Goal: Task Accomplishment & Management: Use online tool/utility

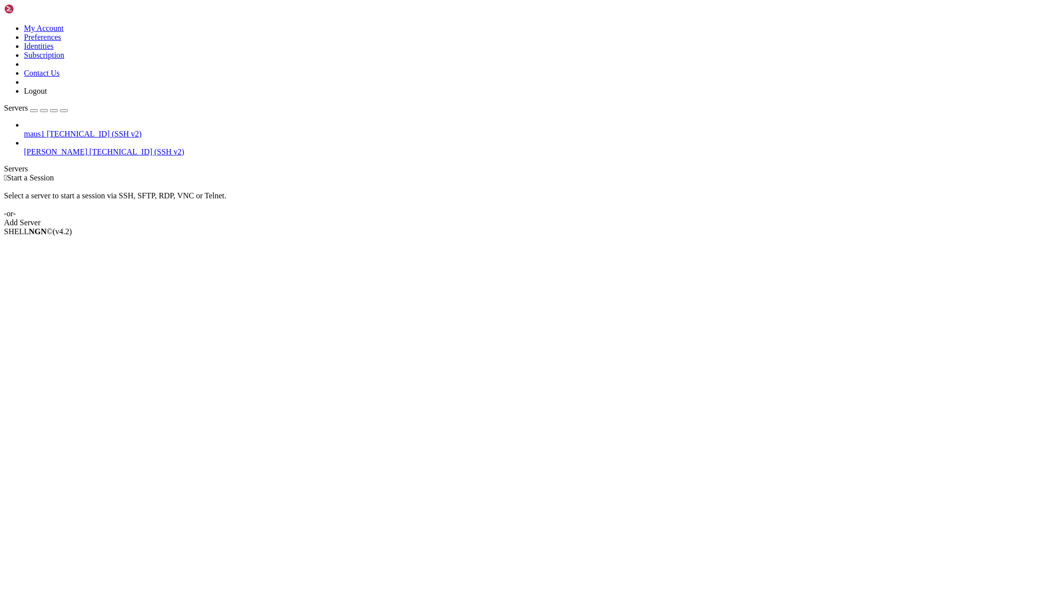
click at [85, 130] on span "[TECHNICAL_ID] (SSH v2)" at bounding box center [94, 134] width 95 height 8
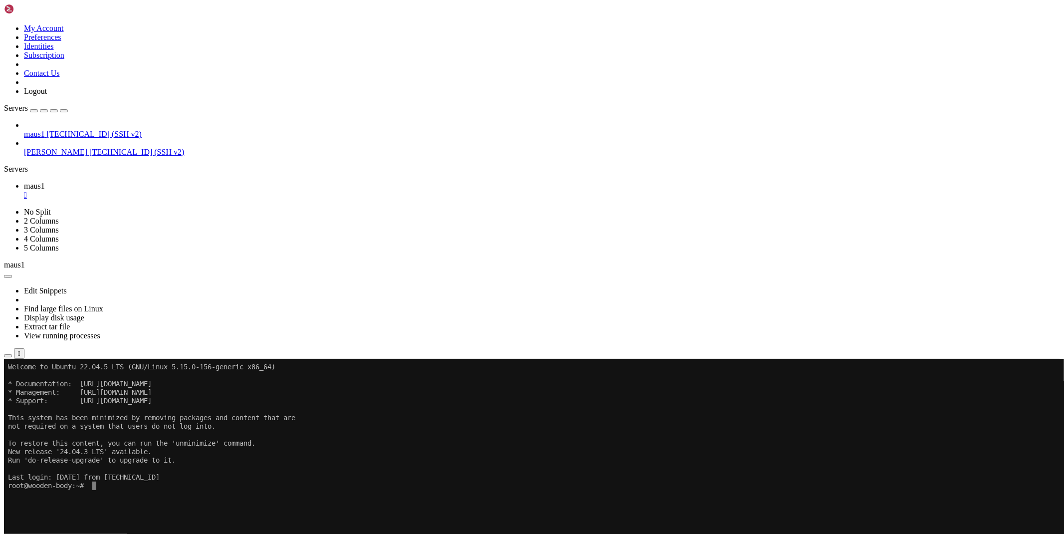
click at [8, 356] on icon "button" at bounding box center [8, 356] width 0 height 0
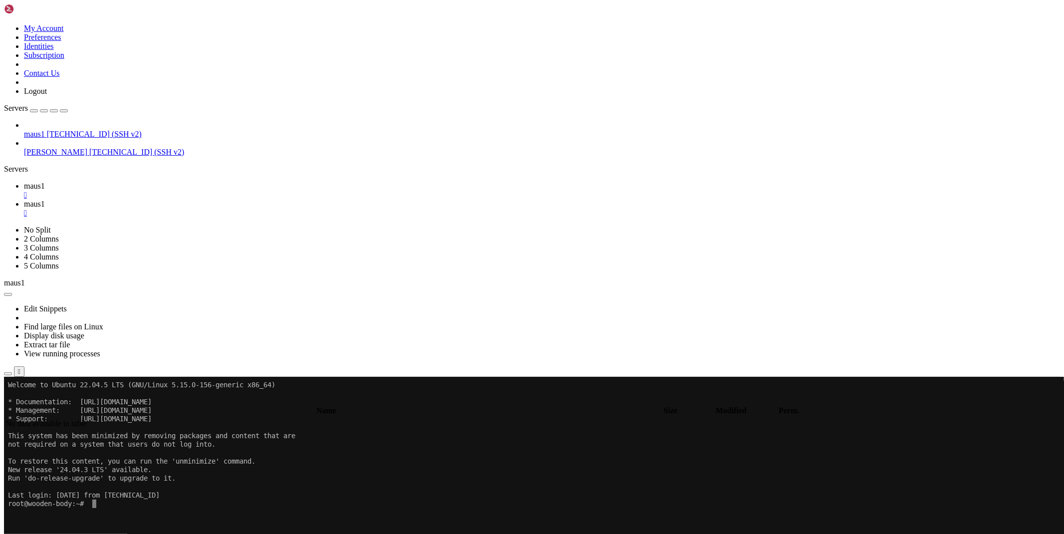
type input "/root"
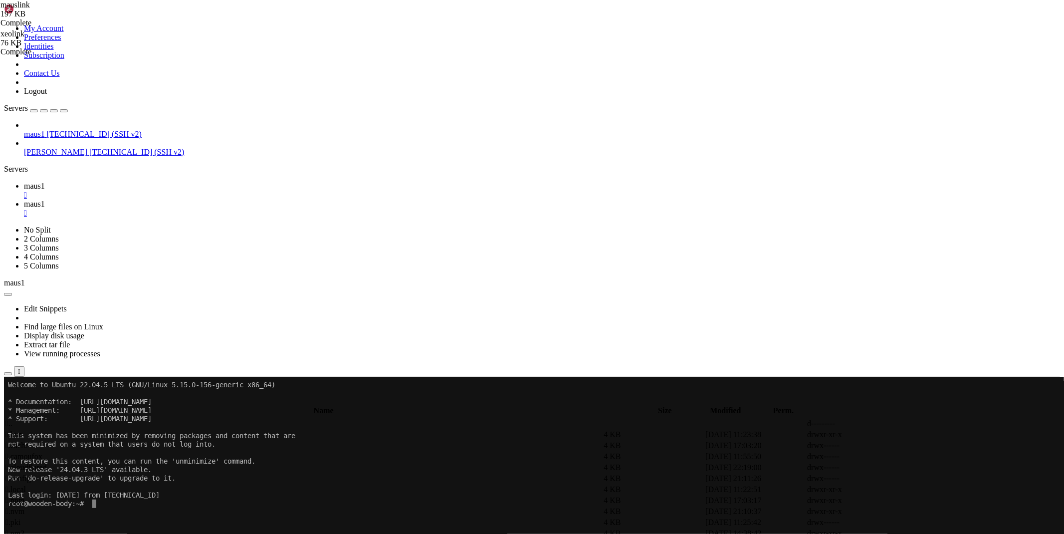
click at [909, 544] on icon at bounding box center [909, 544] width 0 height 0
click at [164, 182] on link "maus1 " at bounding box center [542, 191] width 1036 height 18
click at [172, 182] on link "maus1 " at bounding box center [542, 191] width 1036 height 18
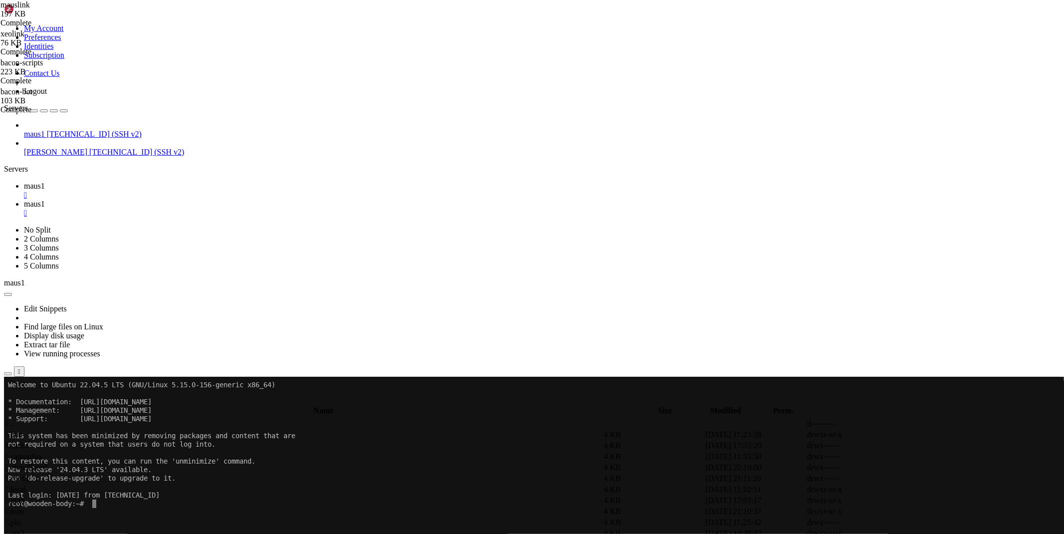
click at [172, 182] on link "maus1 " at bounding box center [542, 191] width 1036 height 18
click at [172, 191] on div "" at bounding box center [542, 195] width 1036 height 9
click at [172, 208] on div "" at bounding box center [542, 212] width 1036 height 9
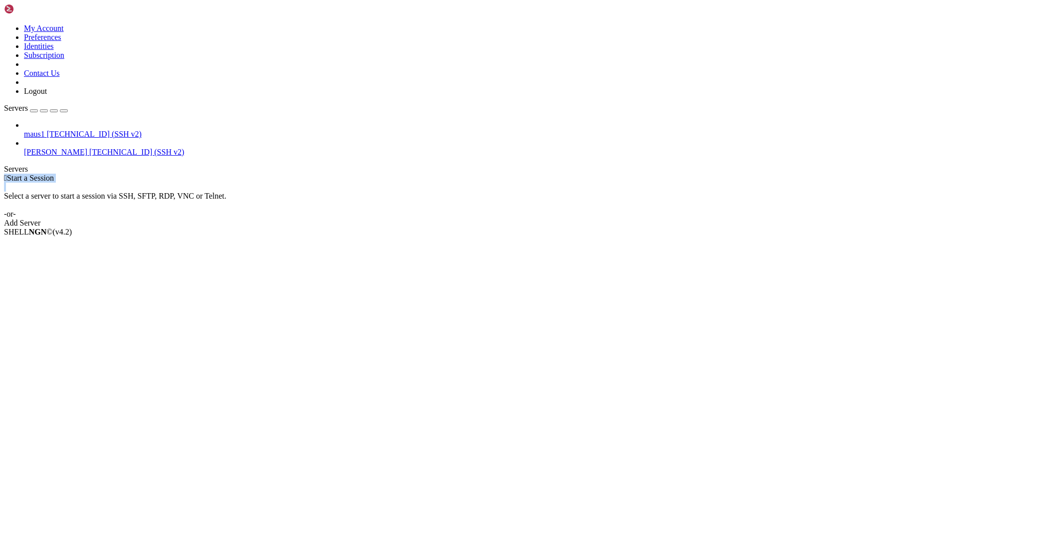
click at [172, 174] on div " Start a Session Select a server to start a session via SSH, SFTP, RDP, VNC or…" at bounding box center [532, 201] width 1056 height 54
click at [167, 174] on div " Start a Session Select a server to start a session via SSH, SFTP, RDP, VNC or…" at bounding box center [532, 201] width 1056 height 54
click at [89, 148] on span "[TECHNICAL_ID] (SSH v2)" at bounding box center [136, 152] width 95 height 8
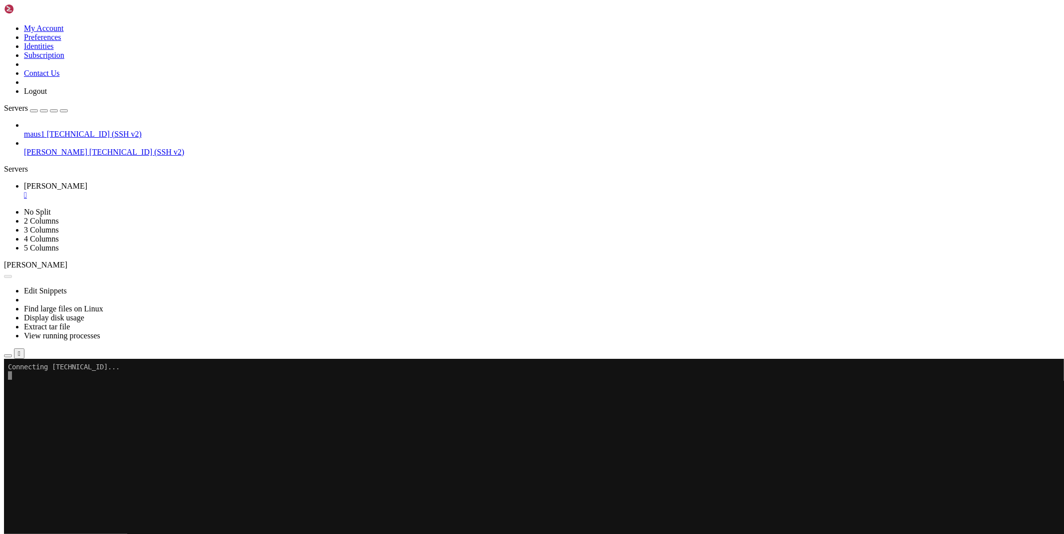
scroll to position [0, 0]
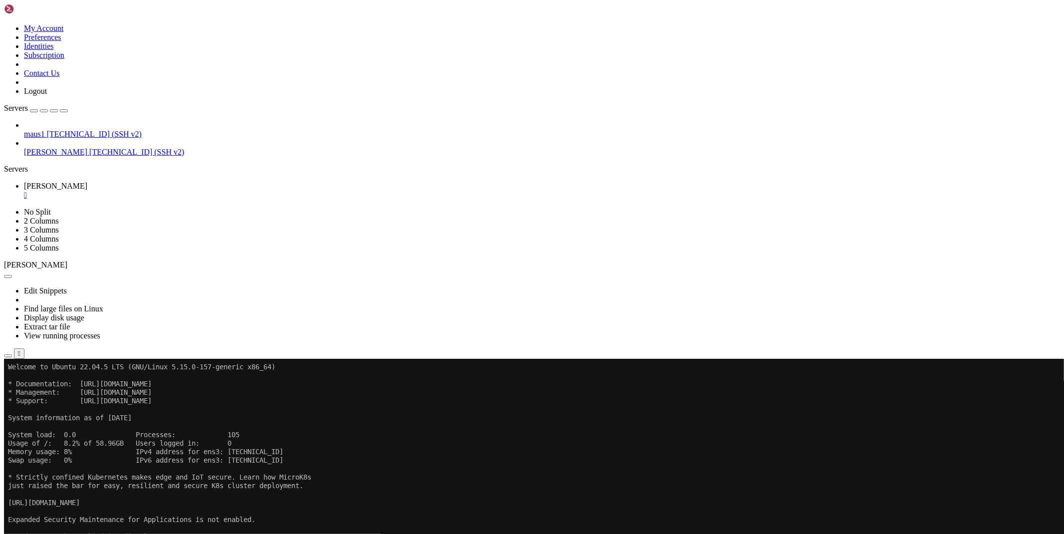
click at [8, 356] on icon "button" at bounding box center [8, 356] width 0 height 0
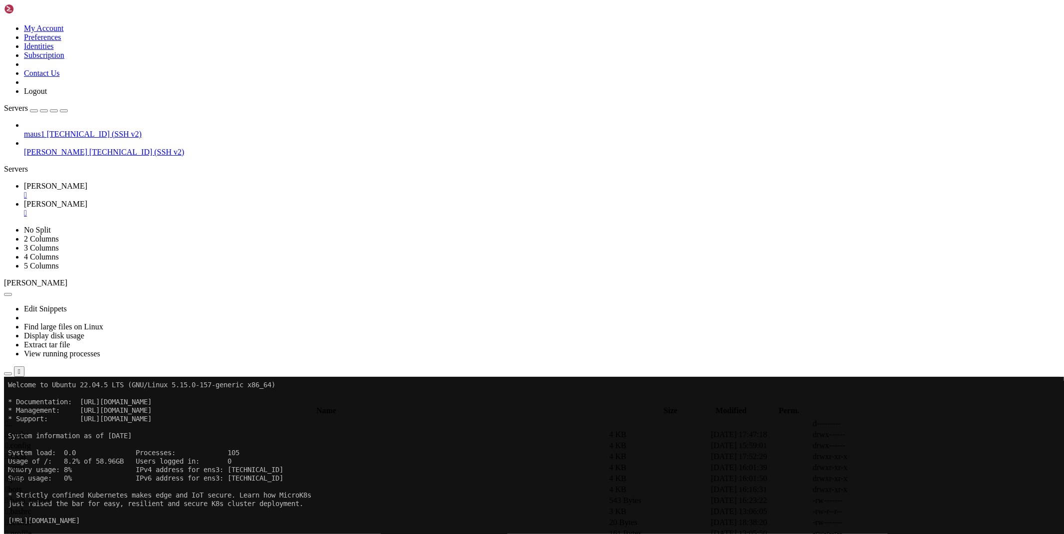
drag, startPoint x: 190, startPoint y: 391, endPoint x: 186, endPoint y: 322, distance: 69.4
click at [154, 484] on td " bots" at bounding box center [306, 489] width 602 height 10
click at [38, 430] on span " mauslink" at bounding box center [21, 434] width 32 height 8
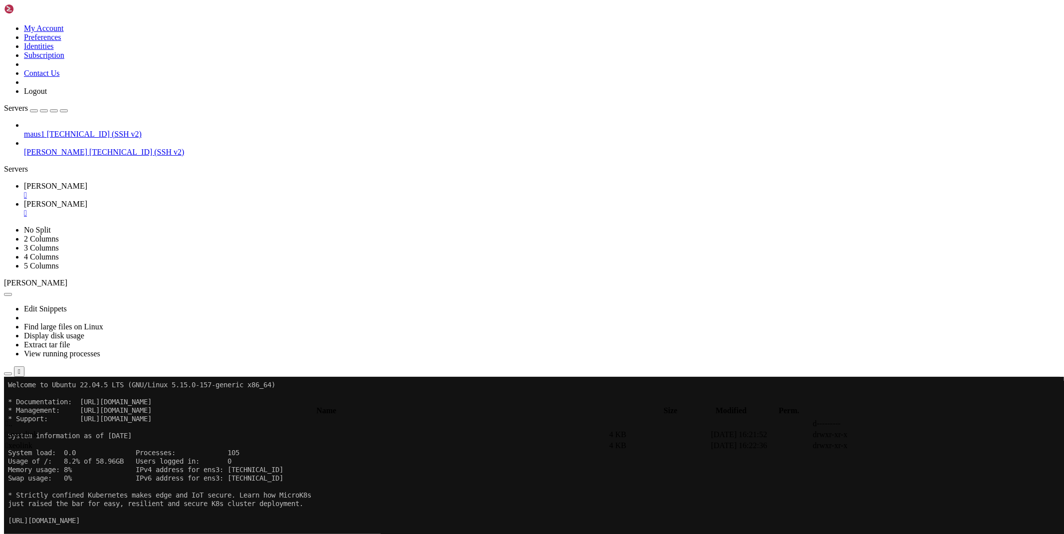
click at [38, 430] on span " mauslink" at bounding box center [21, 434] width 32 height 8
click at [36, 430] on span " database" at bounding box center [20, 434] width 30 height 8
click at [12, 419] on span " .." at bounding box center [8, 423] width 7 height 8
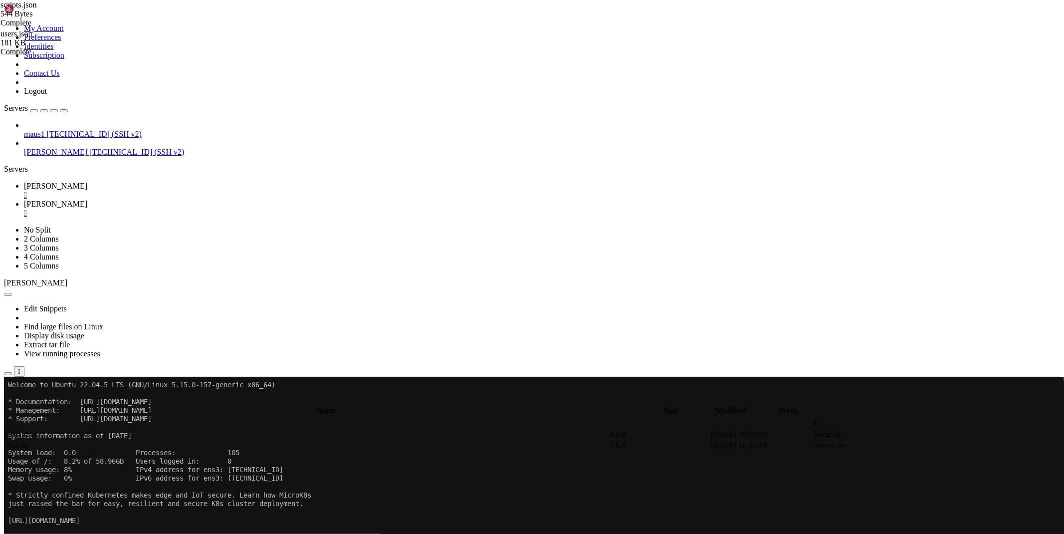
click at [12, 419] on span " .." at bounding box center [8, 423] width 7 height 8
click at [32, 441] on span " xeolink" at bounding box center [18, 445] width 27 height 8
drag, startPoint x: 188, startPoint y: 168, endPoint x: 156, endPoint y: 94, distance: 81.1
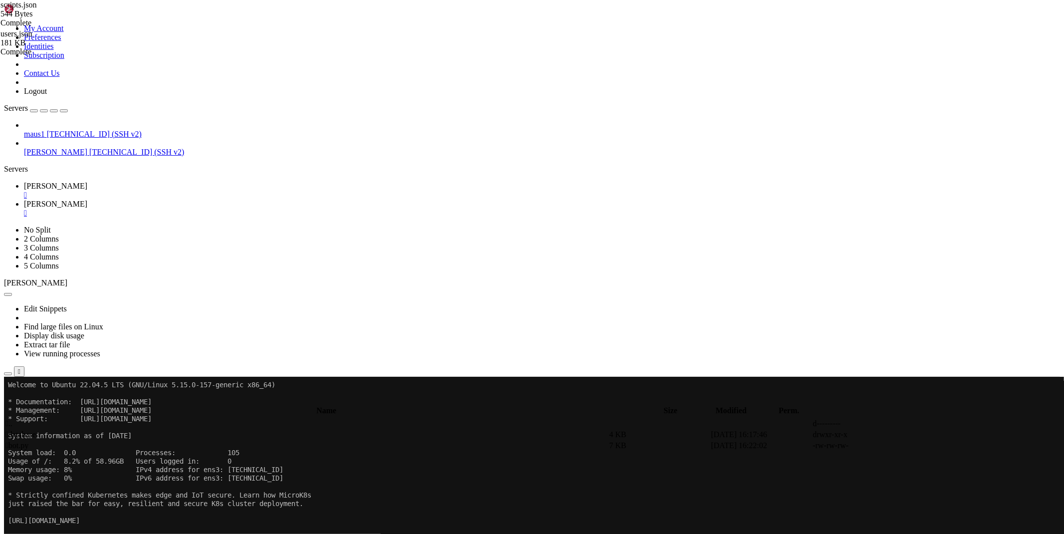
click at [36, 430] on span " database" at bounding box center [20, 434] width 30 height 8
type input "/root/bots/xeolink/database"
click at [222, 208] on div "" at bounding box center [542, 212] width 1036 height 9
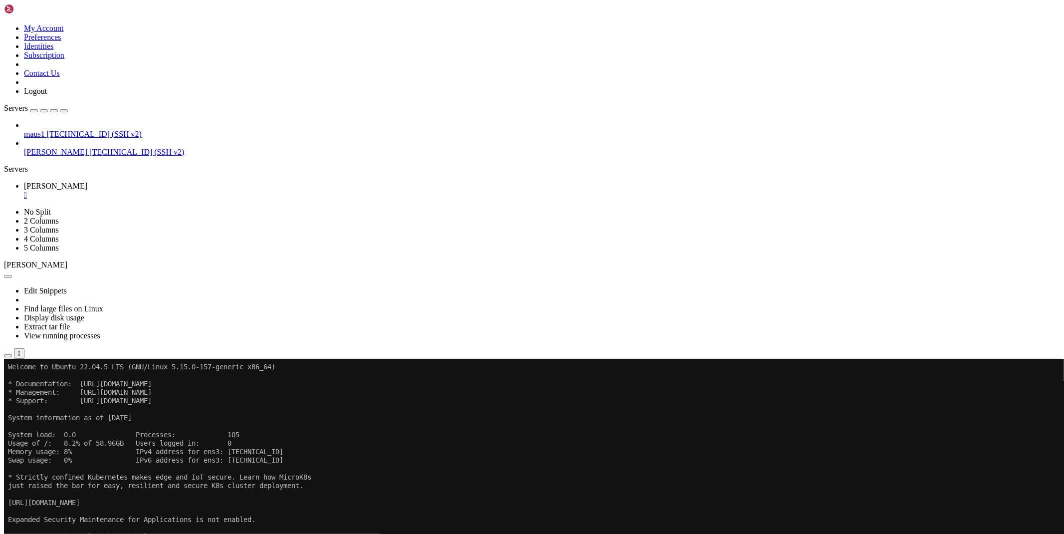
click at [12, 354] on button "button" at bounding box center [8, 355] width 8 height 3
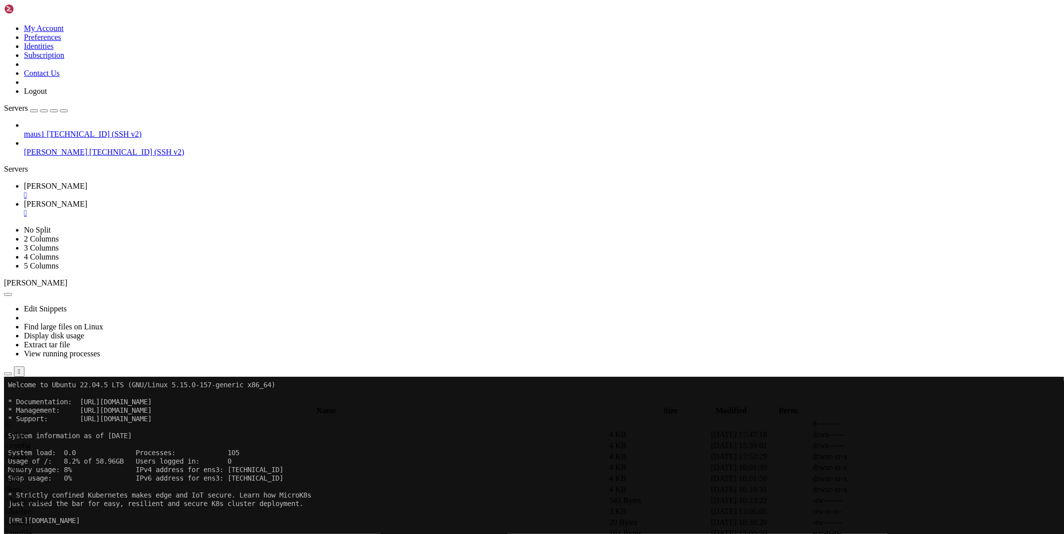
click at [22, 485] on span " bots" at bounding box center [13, 489] width 16 height 8
click at [32, 441] on span " xeolink" at bounding box center [18, 445] width 27 height 8
type input "/root/bots/xeolink"
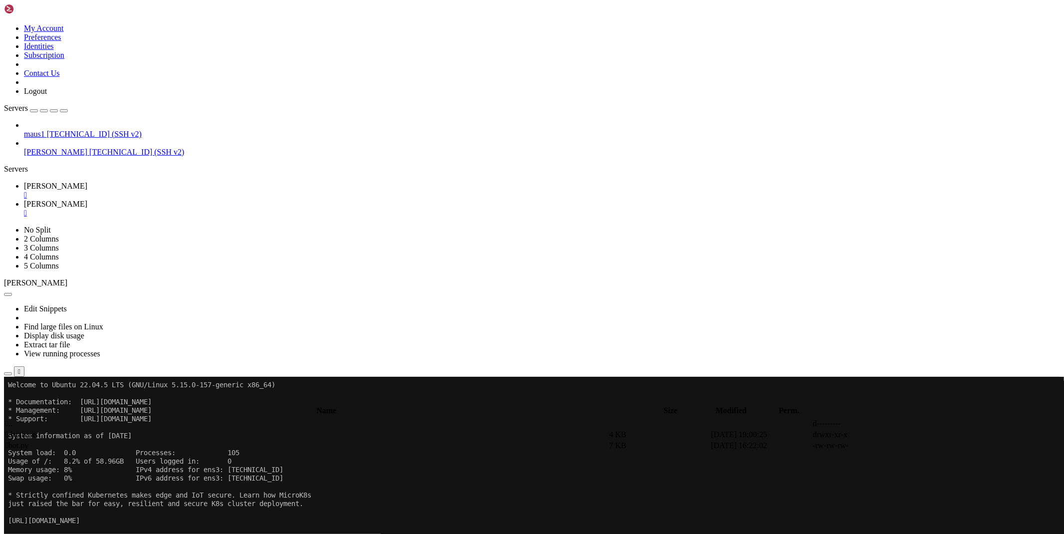
click at [940, 440] on td at bounding box center [964, 445] width 101 height 10
click at [914, 445] on icon at bounding box center [914, 445] width 0 height 0
type textarea "#_users='database/users.json'"
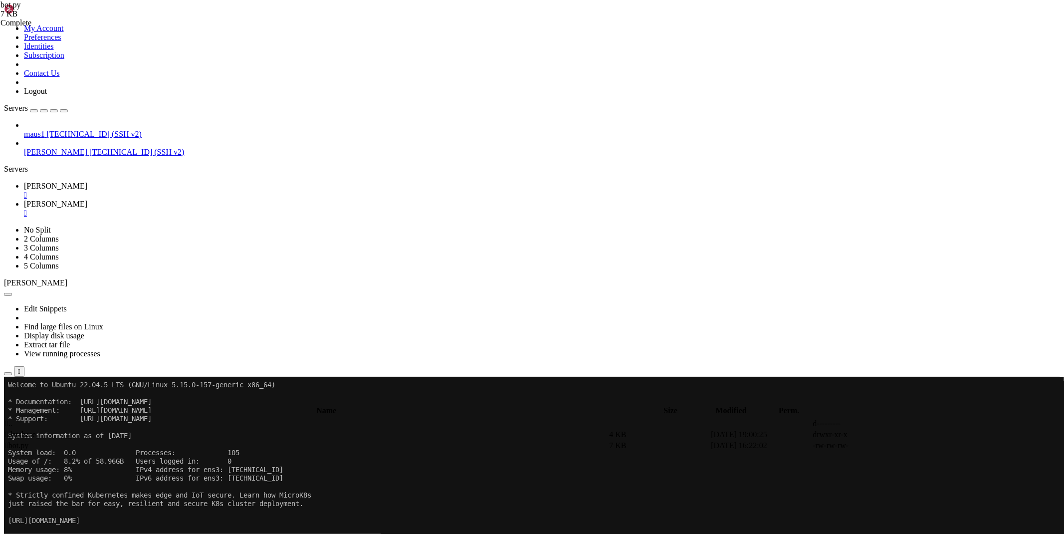
type textarea "#"
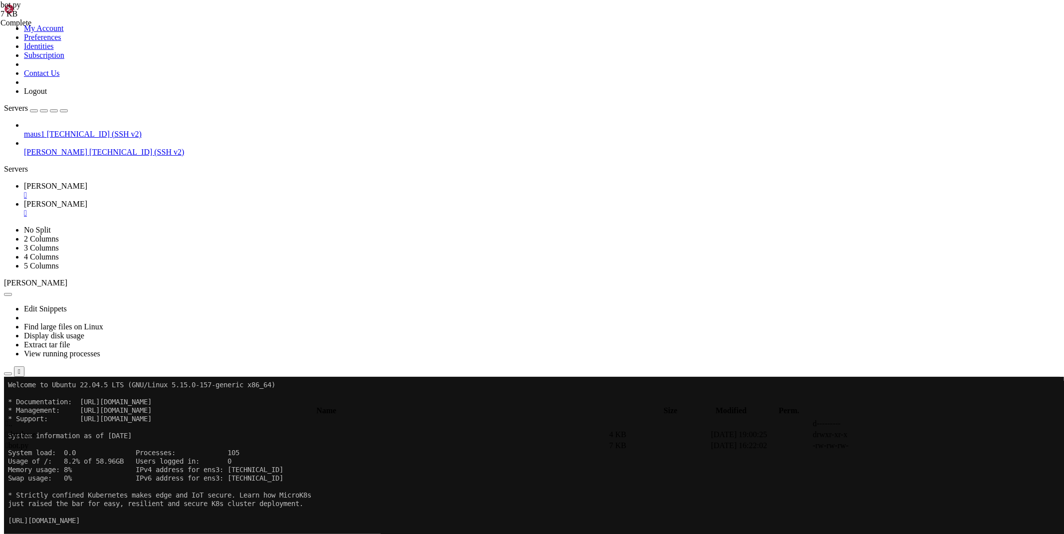
scroll to position [0, 4]
type textarea "_users='/root/bots/xeolink/database/users.json'"
click at [12, 419] on span " .." at bounding box center [8, 423] width 7 height 8
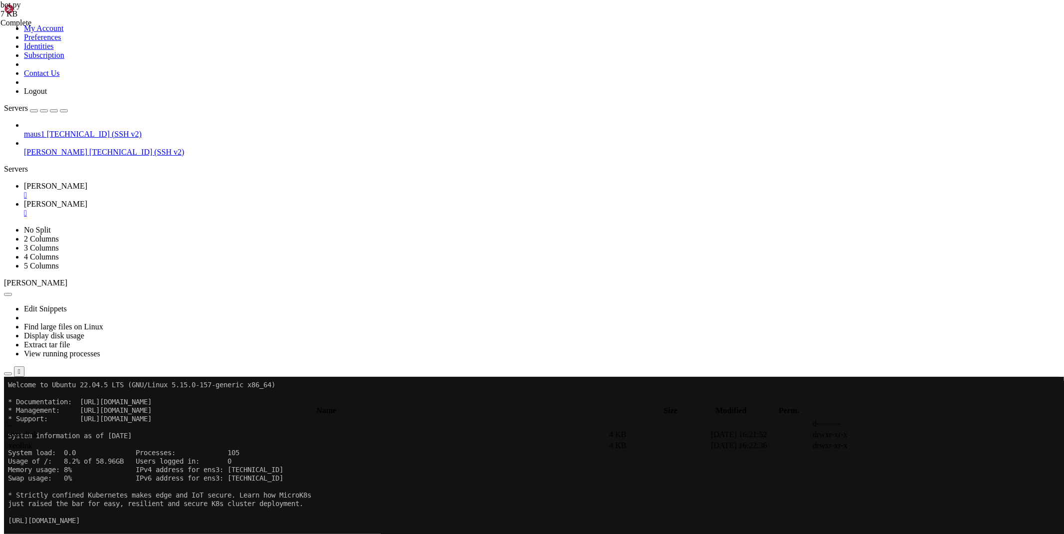
click at [156, 429] on td " mauslink" at bounding box center [306, 434] width 602 height 10
type input "/root/bots/mauslink"
click at [914, 445] on link at bounding box center [914, 445] width 0 height 0
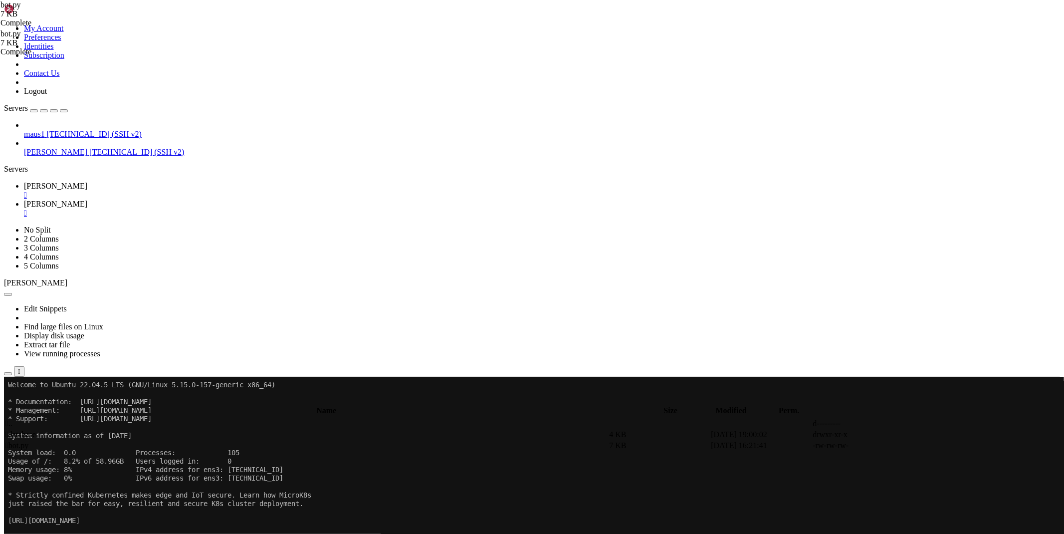
scroll to position [0, 5]
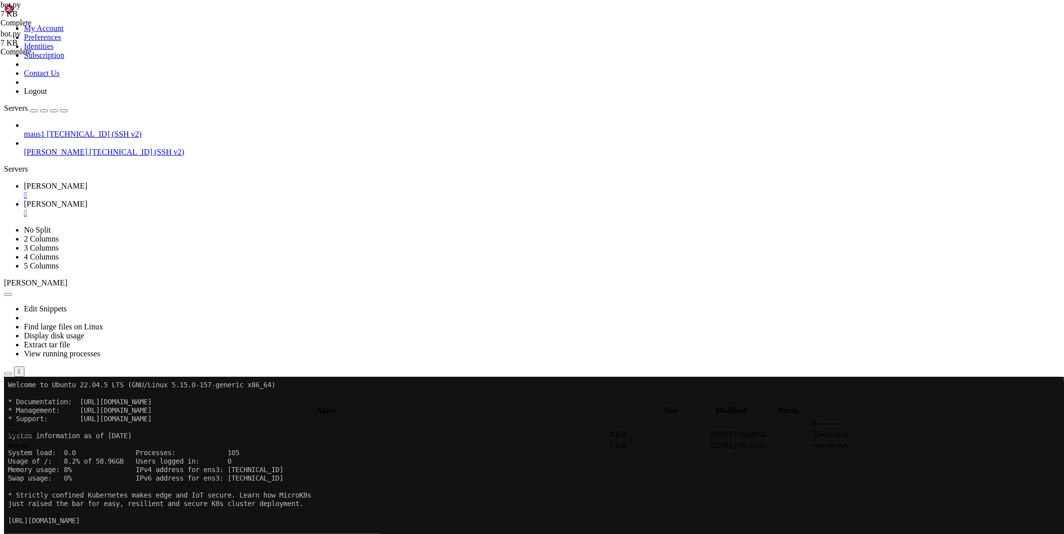
type textarea "#_scripts='database/scripts.json'"
click at [151, 182] on link "[PERSON_NAME] " at bounding box center [542, 191] width 1036 height 18
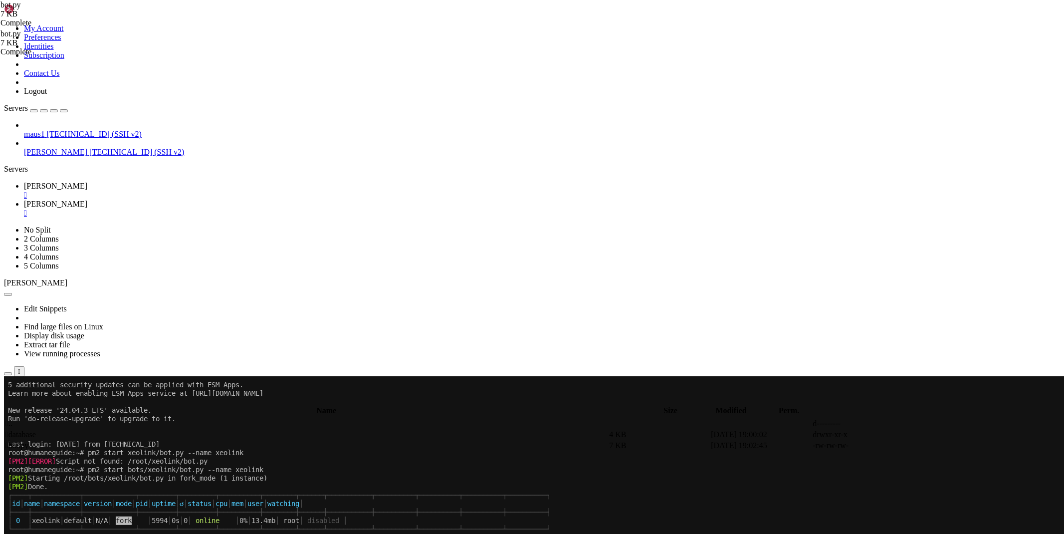
scroll to position [212, 0]
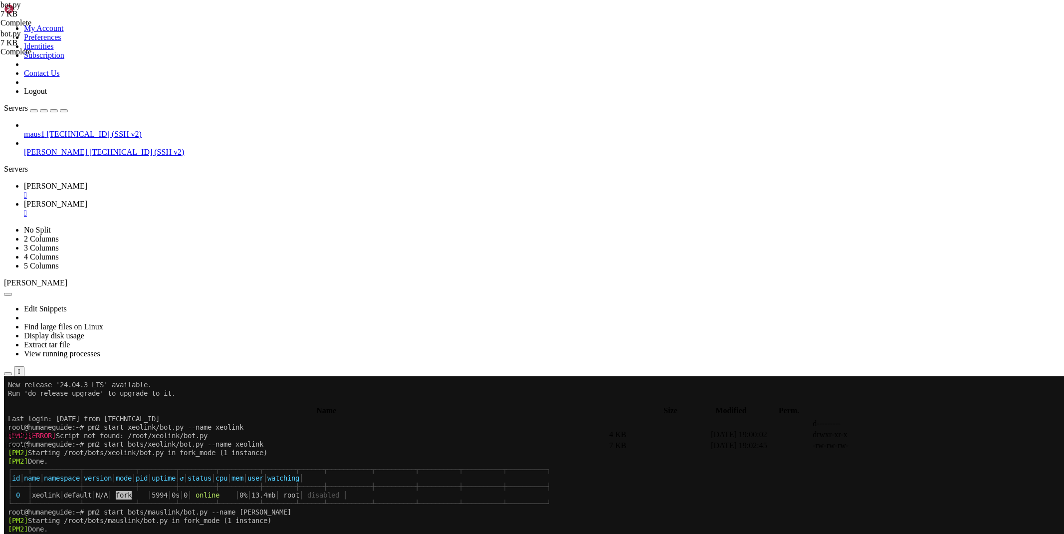
drag, startPoint x: 103, startPoint y: 836, endPoint x: 9, endPoint y: 832, distance: 93.8
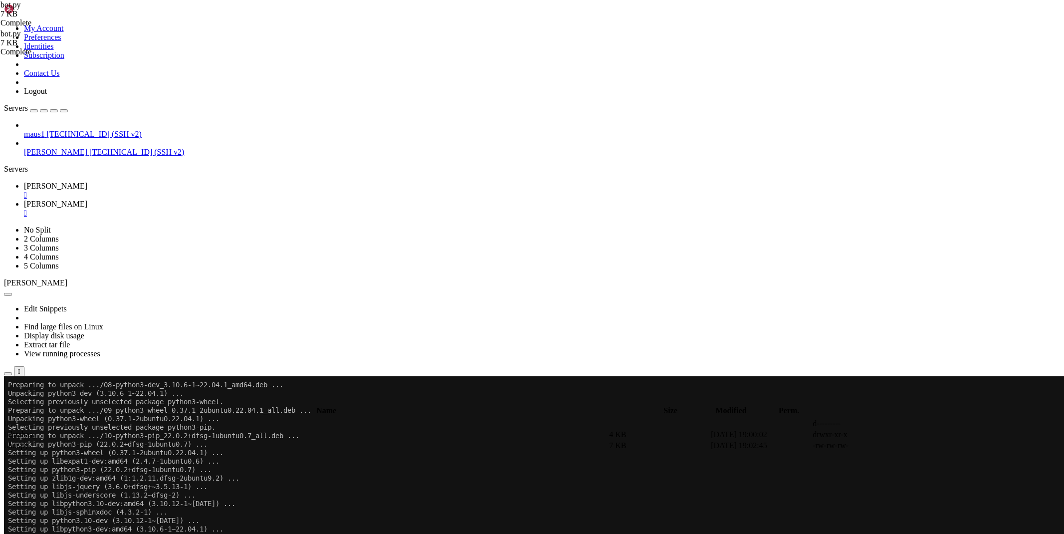
scroll to position [1102, 0]
click at [87, 199] on span "[PERSON_NAME]" at bounding box center [55, 203] width 63 height 8
click at [914, 445] on link at bounding box center [914, 445] width 0 height 0
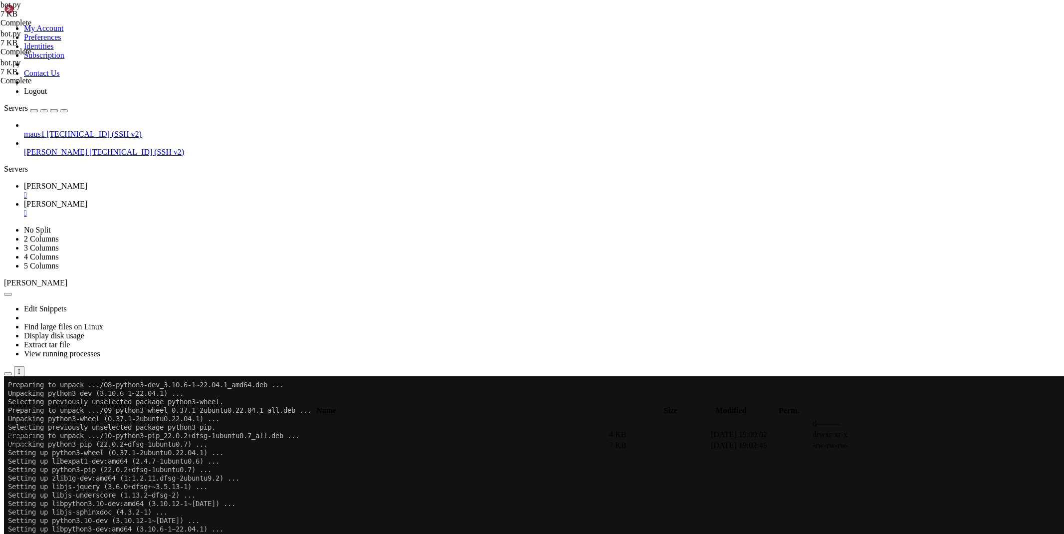
click at [137, 182] on link "[PERSON_NAME] " at bounding box center [542, 191] width 1036 height 18
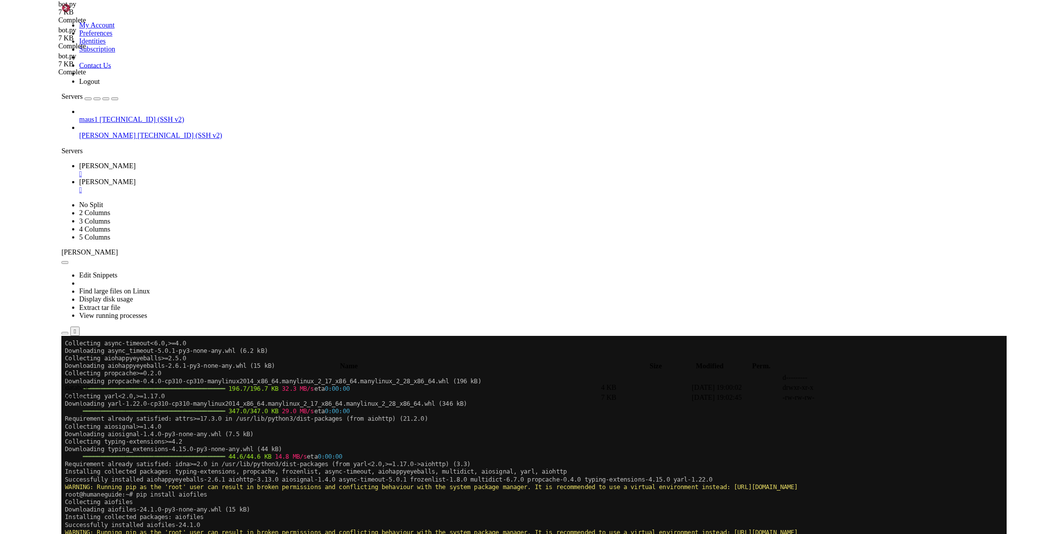
scroll to position [1579, 0]
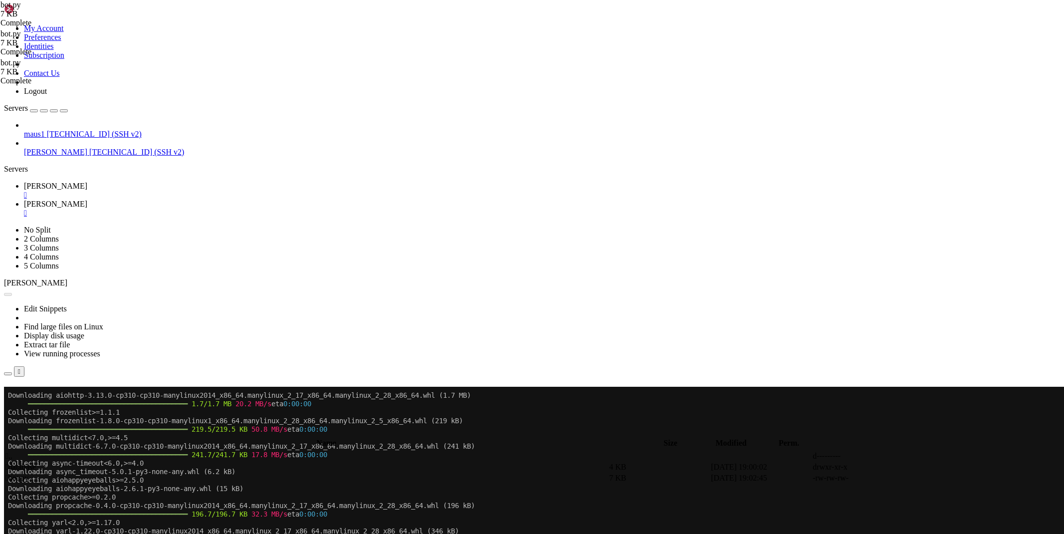
click at [44, 396] on button "Reconnect" at bounding box center [24, 401] width 40 height 10
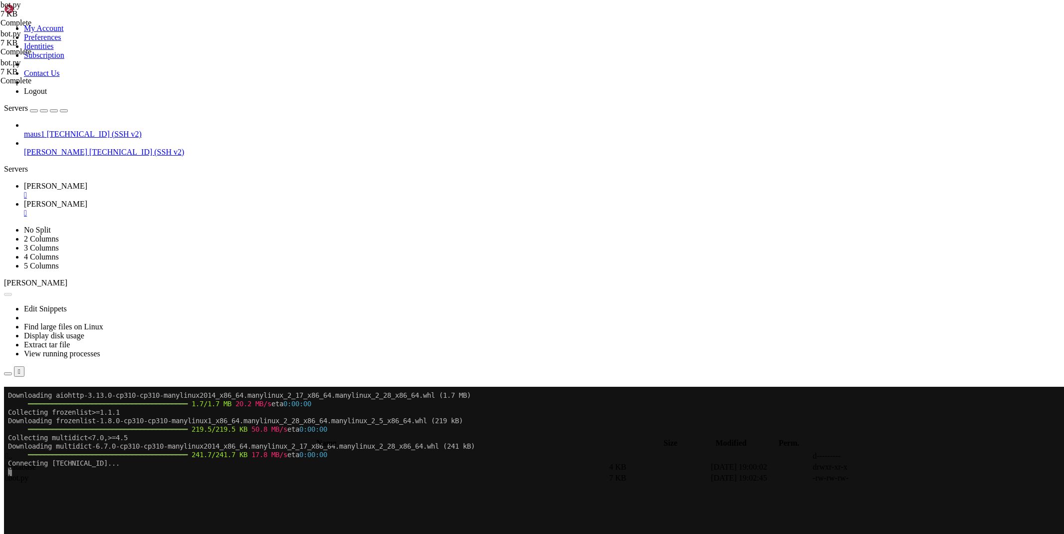
scroll to position [3, 0]
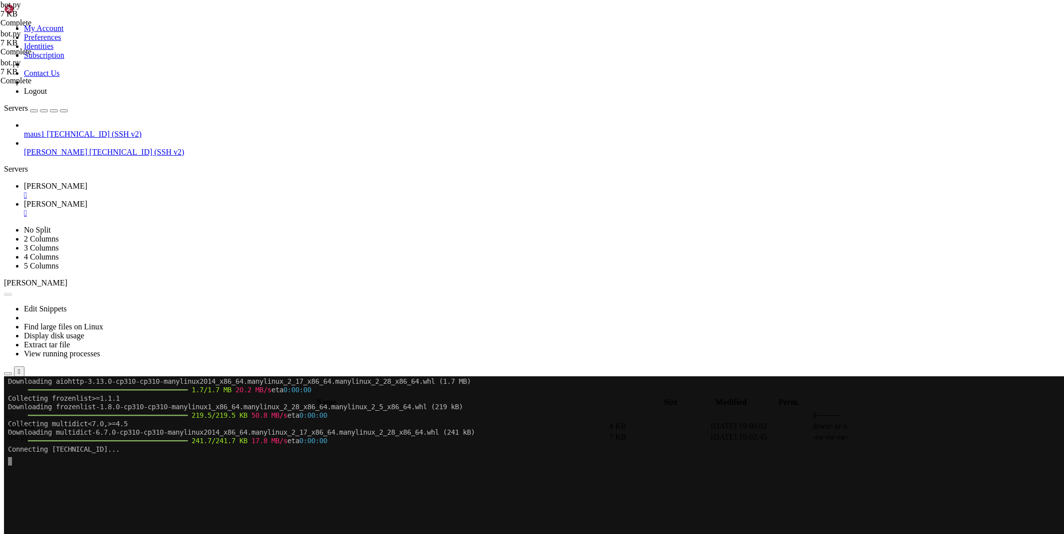
click at [220, 208] on div "" at bounding box center [542, 212] width 1036 height 9
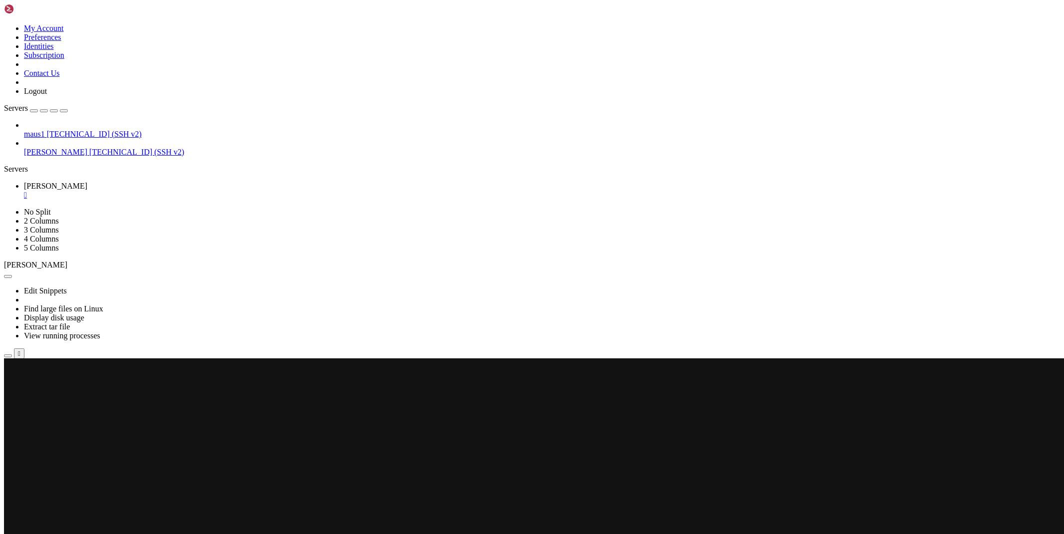
scroll to position [0, 0]
